Goal: Task Accomplishment & Management: Manage account settings

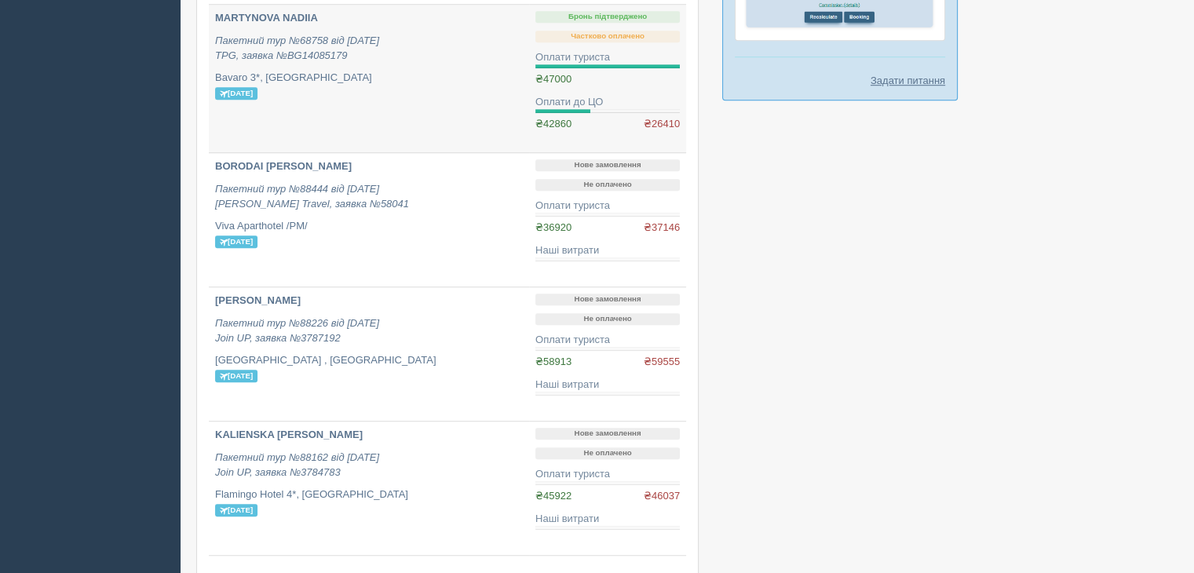
scroll to position [1178, 0]
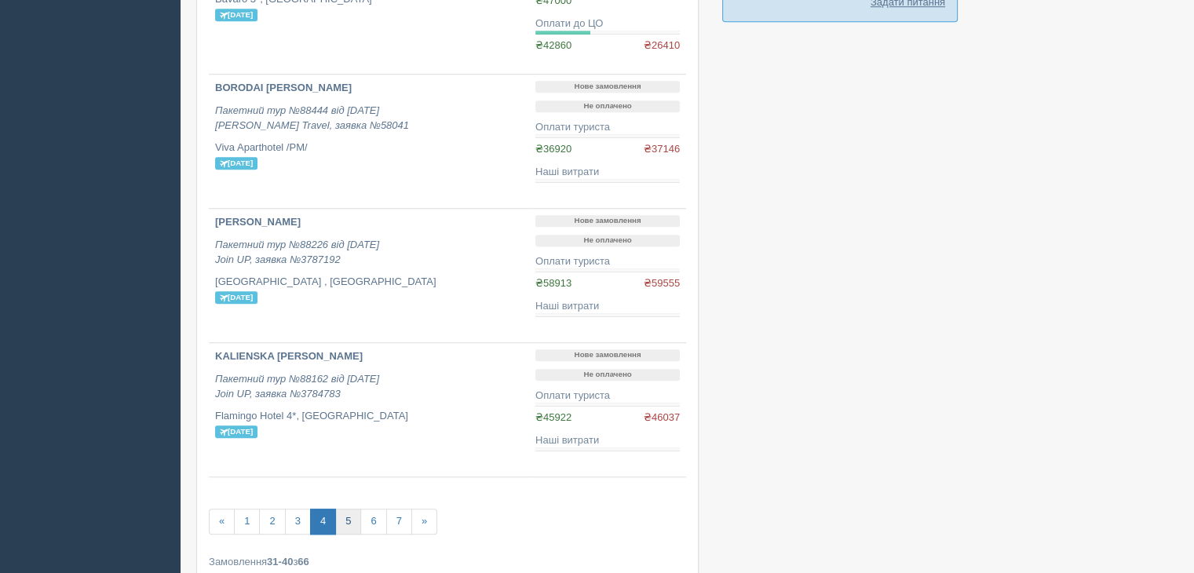
click at [349, 526] on link "5" at bounding box center [348, 522] width 26 height 26
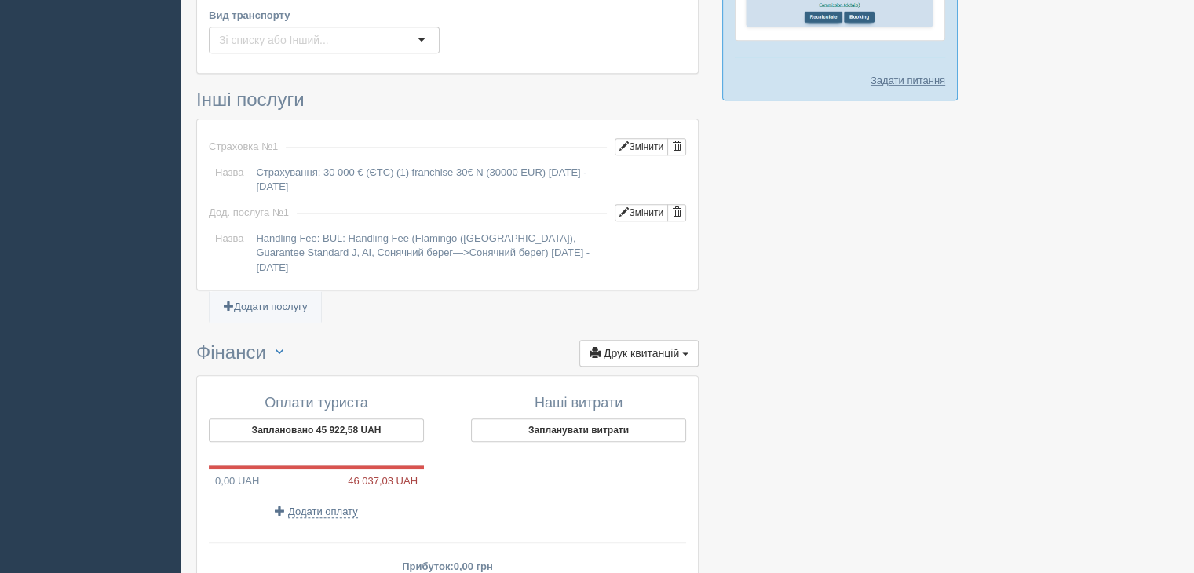
scroll to position [1178, 0]
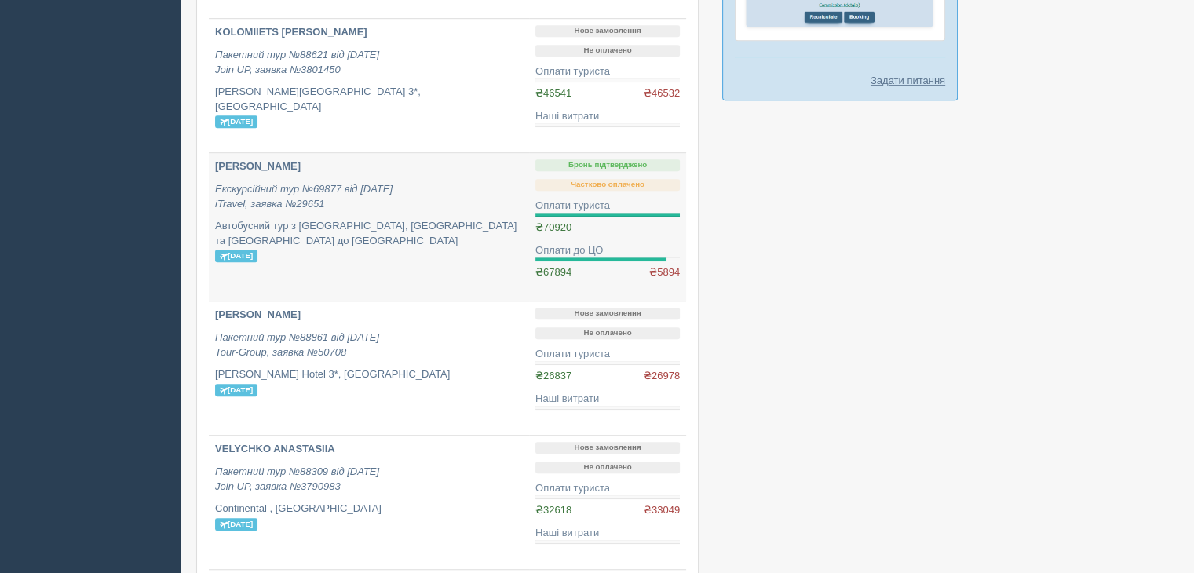
scroll to position [1256, 0]
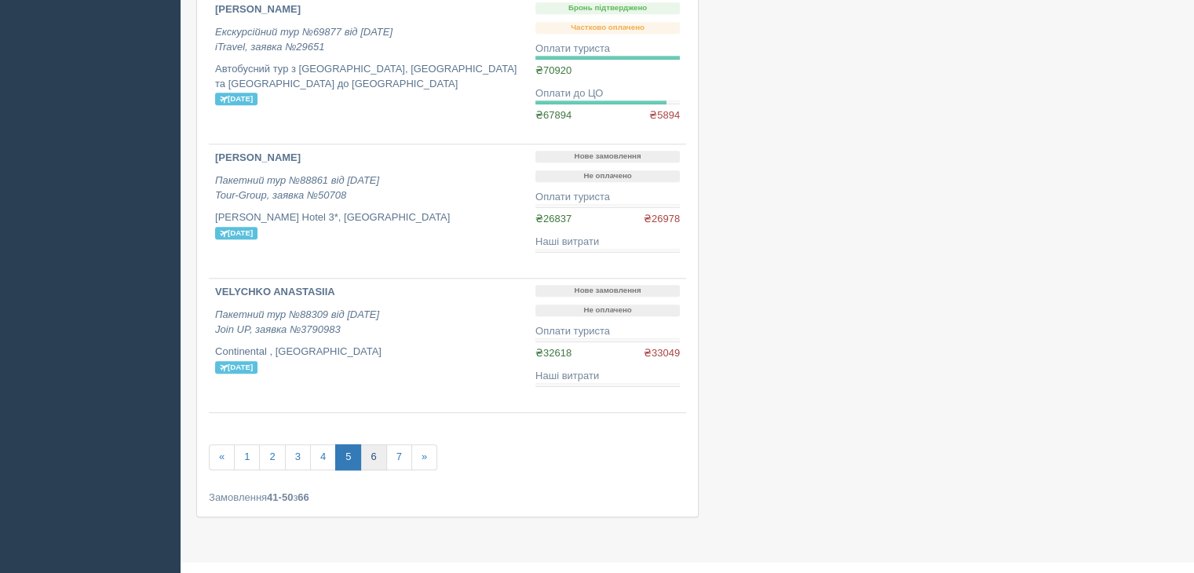
click at [374, 459] on link "6" at bounding box center [373, 457] width 26 height 26
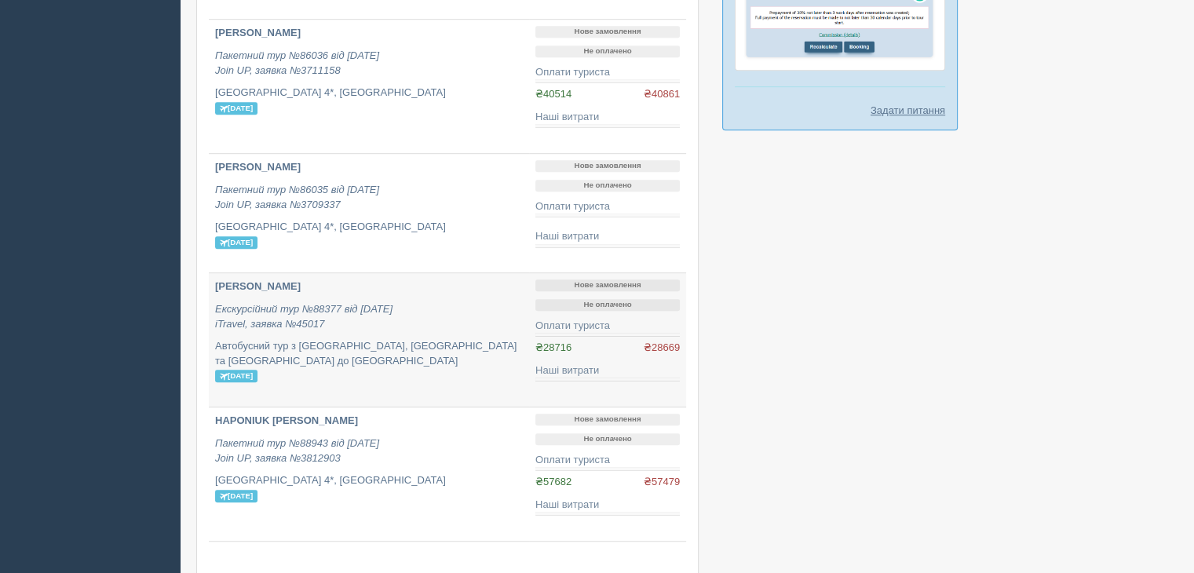
scroll to position [1227, 0]
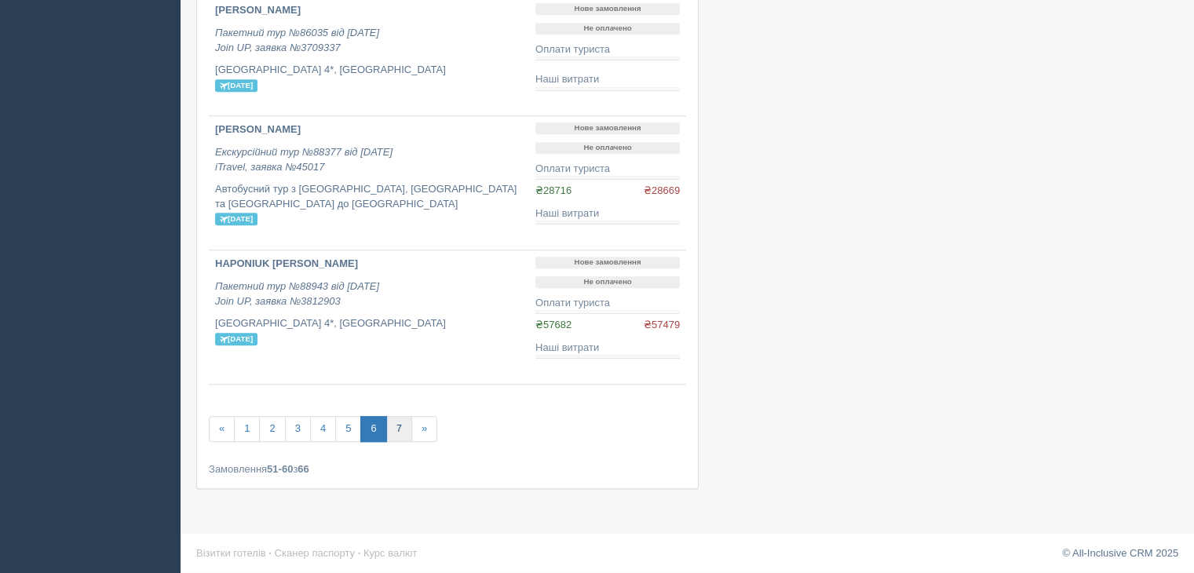
click at [395, 435] on link "7" at bounding box center [399, 429] width 26 height 26
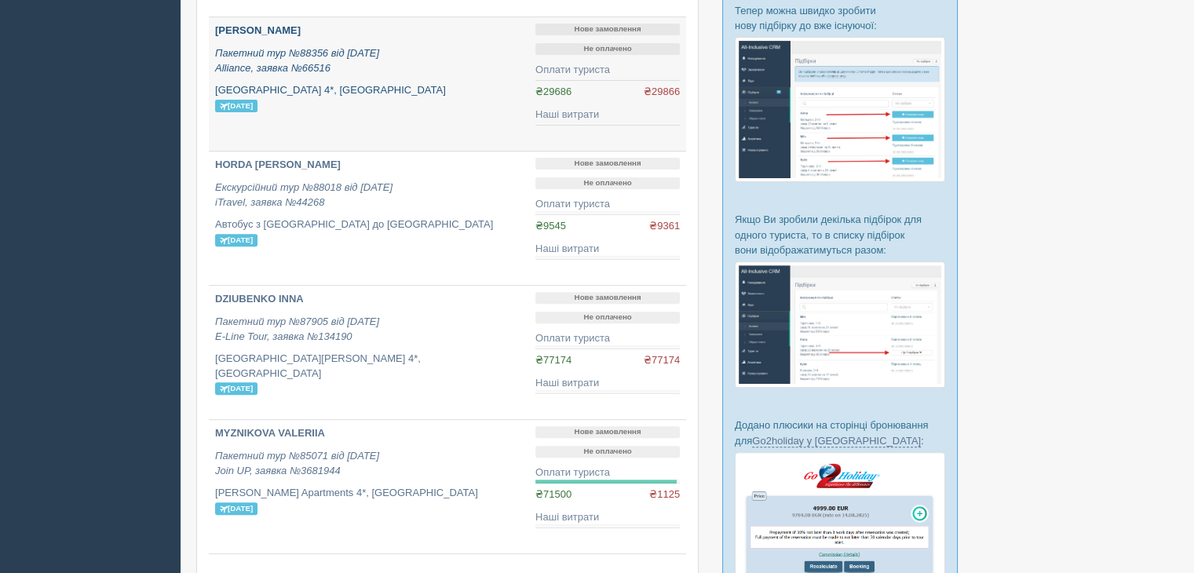
scroll to position [628, 0]
